Goal: Check status: Check status

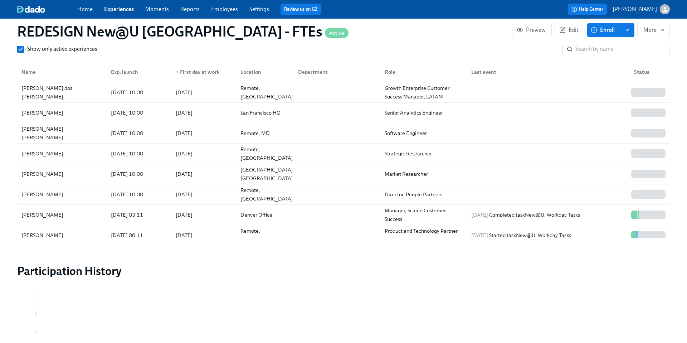
scroll to position [0, 10428]
click at [88, 10] on link "Home" at bounding box center [84, 9] width 15 height 7
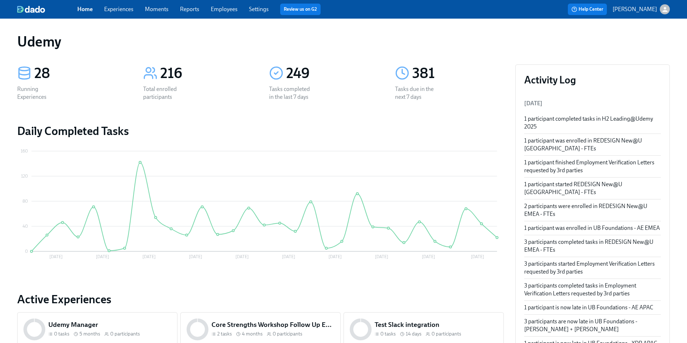
click at [126, 14] on div "Home Experiences Moments Reports Employees Settings Review us on G2" at bounding box center [225, 9] width 296 height 11
click at [124, 12] on link "Experiences" at bounding box center [118, 9] width 29 height 7
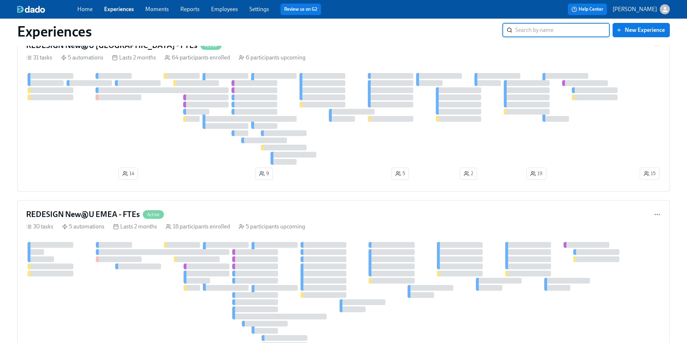
scroll to position [615, 0]
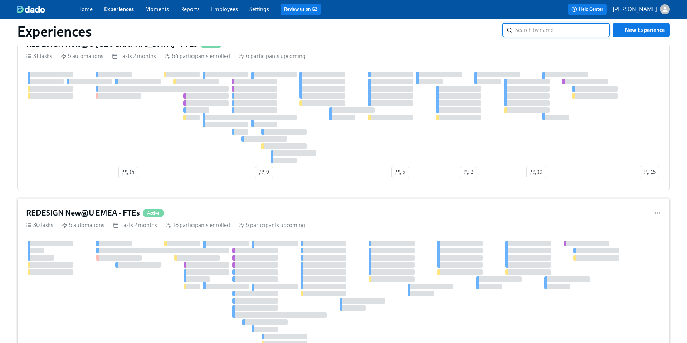
click at [106, 211] on h4 "REDESIGN New@U EMEA - FTEs" at bounding box center [83, 213] width 114 height 11
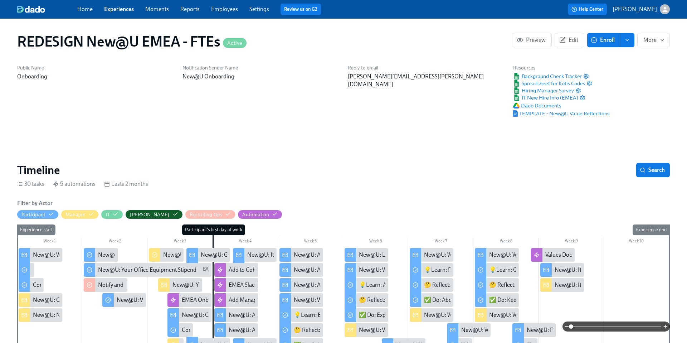
click at [90, 10] on link "Home" at bounding box center [84, 9] width 15 height 7
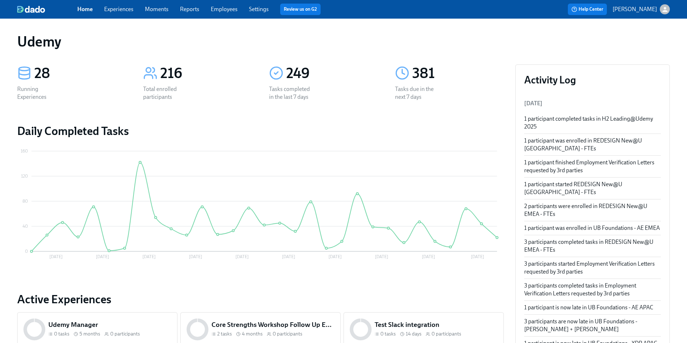
click at [119, 9] on link "Experiences" at bounding box center [118, 9] width 29 height 7
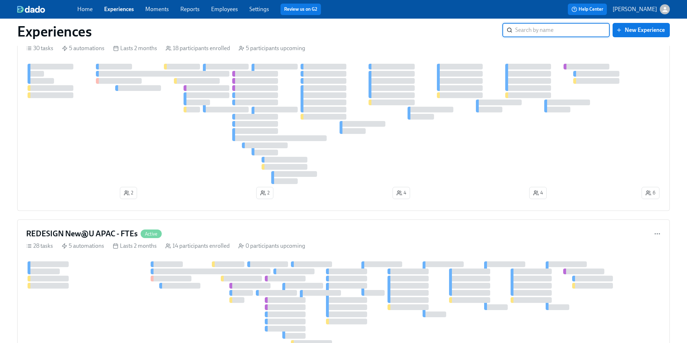
scroll to position [793, 0]
click at [110, 231] on h4 "REDESIGN New@U APAC - FTEs" at bounding box center [82, 232] width 112 height 11
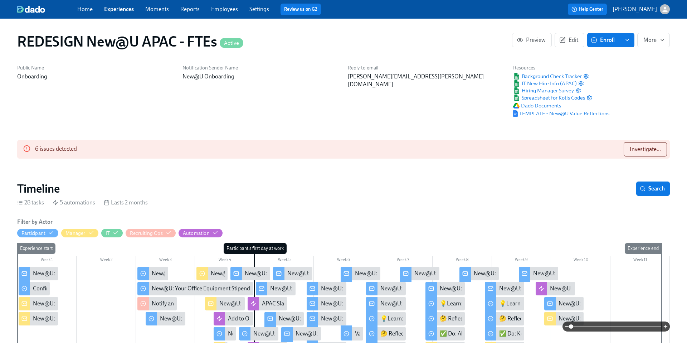
scroll to position [0, 4975]
click at [642, 152] on span "Investigate..." at bounding box center [645, 149] width 31 height 7
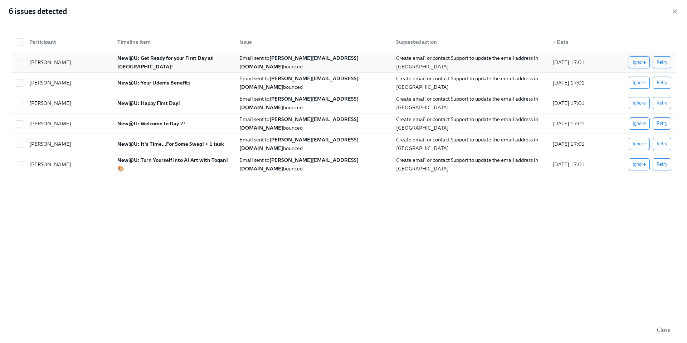
click at [635, 62] on span "Ignore" at bounding box center [639, 62] width 13 height 7
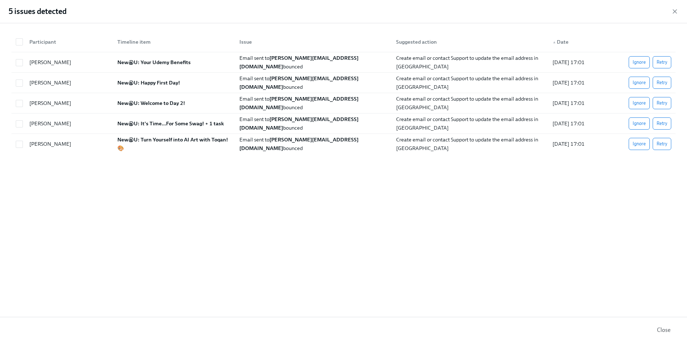
scroll to position [0, 8505]
click at [663, 62] on span "Retry" at bounding box center [662, 62] width 11 height 7
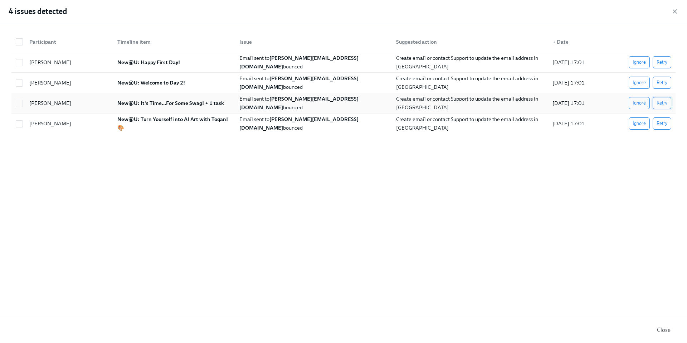
click at [662, 105] on span "Retry" at bounding box center [662, 103] width 11 height 7
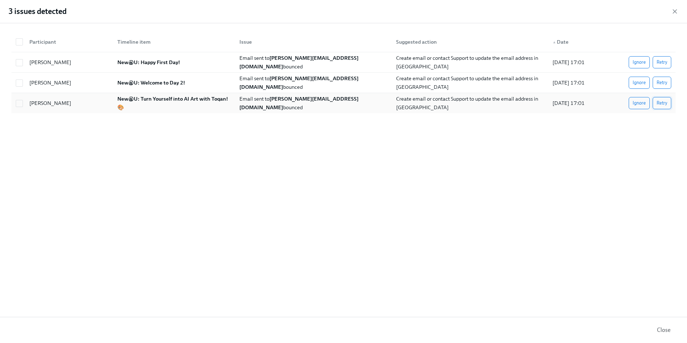
click at [663, 102] on span "Retry" at bounding box center [662, 103] width 11 height 7
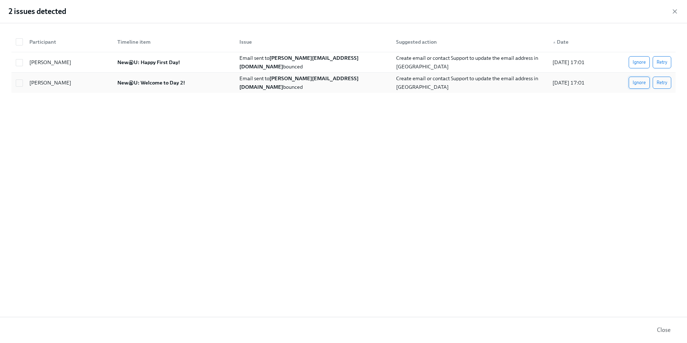
click at [641, 83] on span "Ignore" at bounding box center [639, 82] width 13 height 7
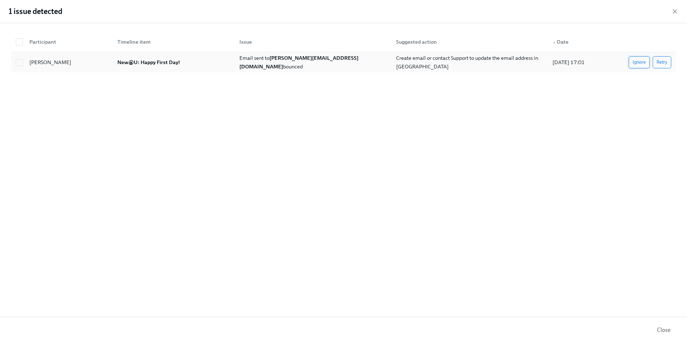
click at [644, 61] on span "Ignore" at bounding box center [639, 62] width 13 height 7
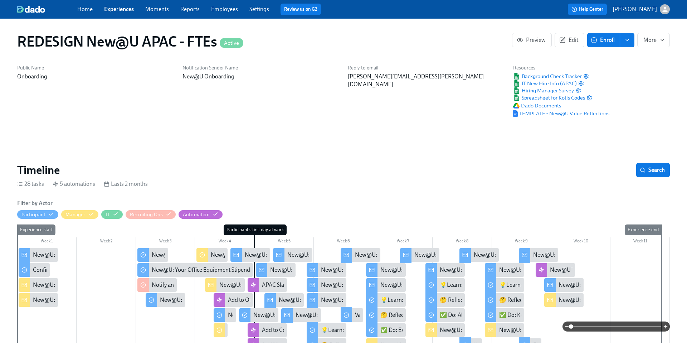
click at [82, 10] on link "Home" at bounding box center [84, 9] width 15 height 7
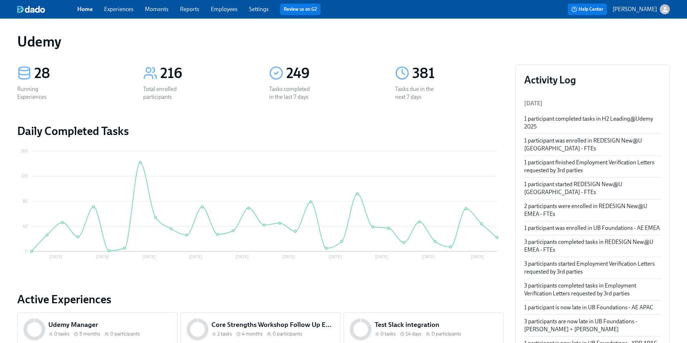
click at [90, 9] on link "Home" at bounding box center [84, 9] width 15 height 7
